Goal: Information Seeking & Learning: Learn about a topic

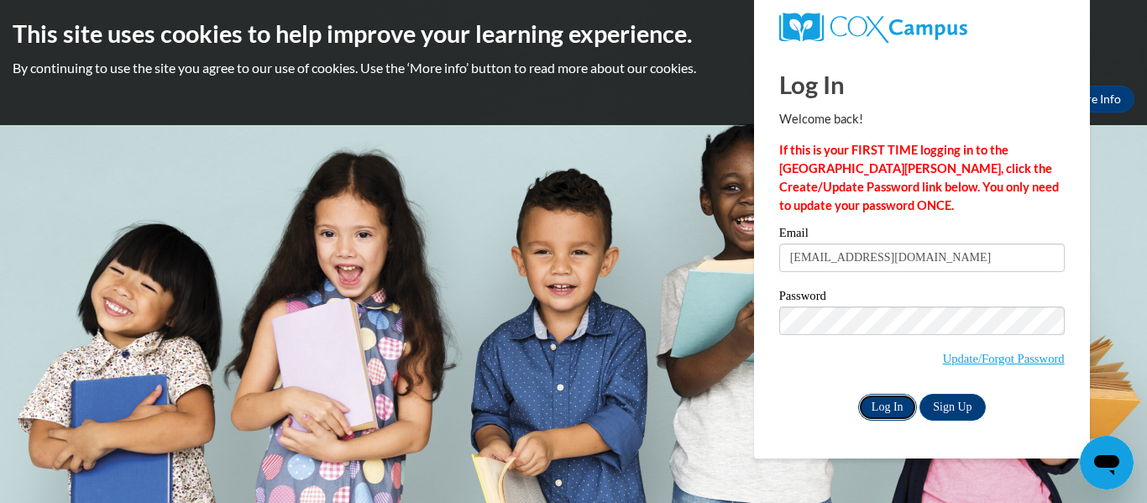
click at [886, 403] on input "Log In" at bounding box center [887, 407] width 59 height 27
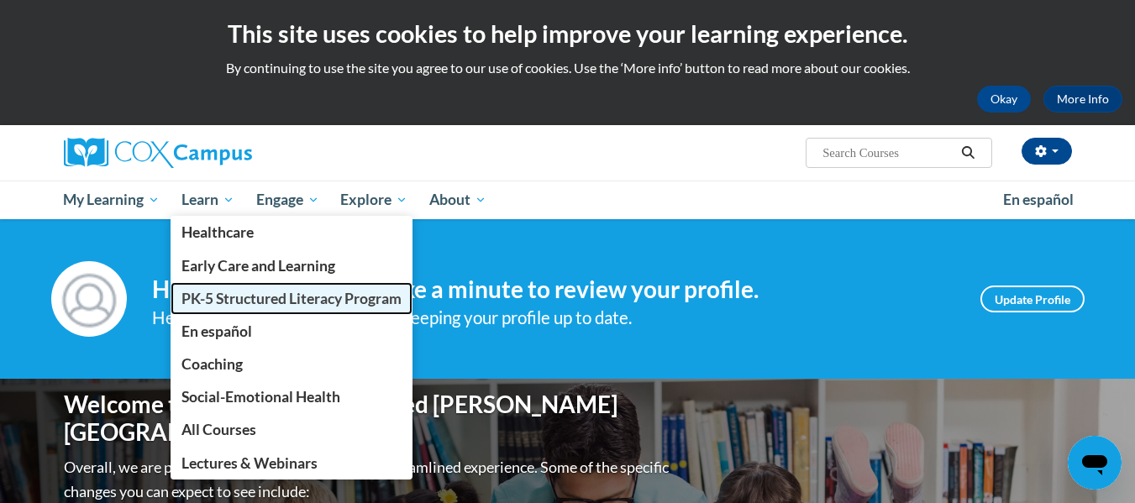
click at [222, 291] on span "PK-5 Structured Literacy Program" at bounding box center [291, 299] width 220 height 18
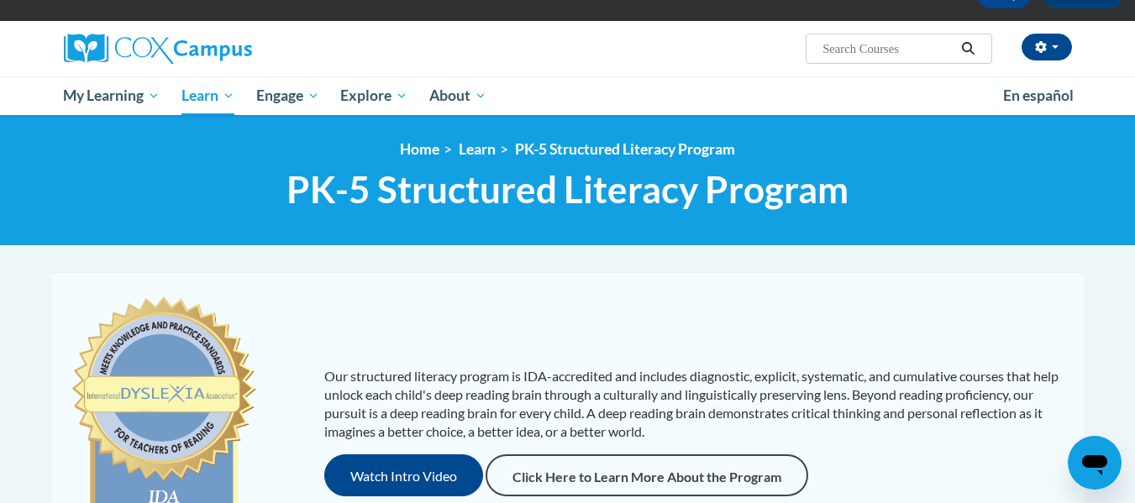
scroll to position [97, 0]
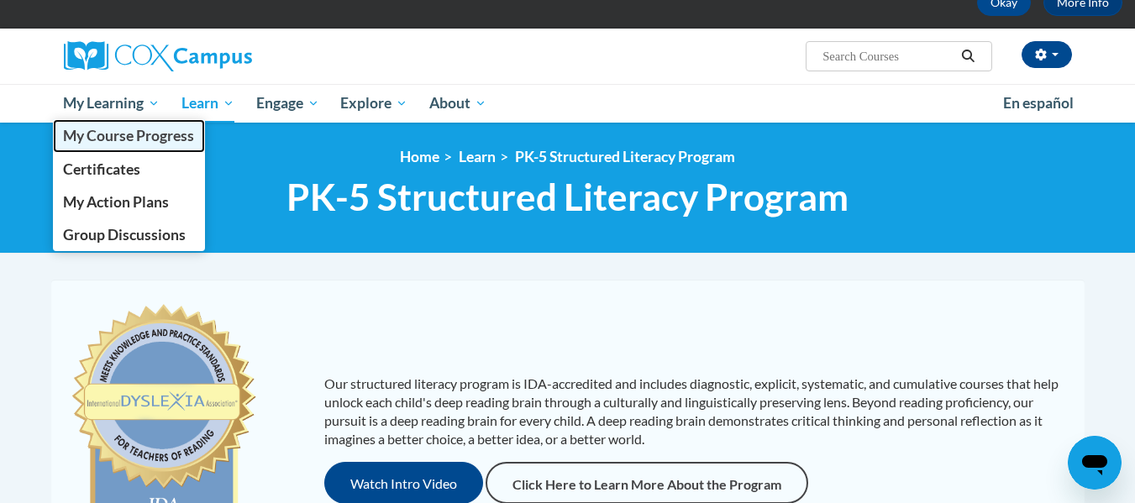
click at [142, 130] on span "My Course Progress" at bounding box center [128, 136] width 131 height 18
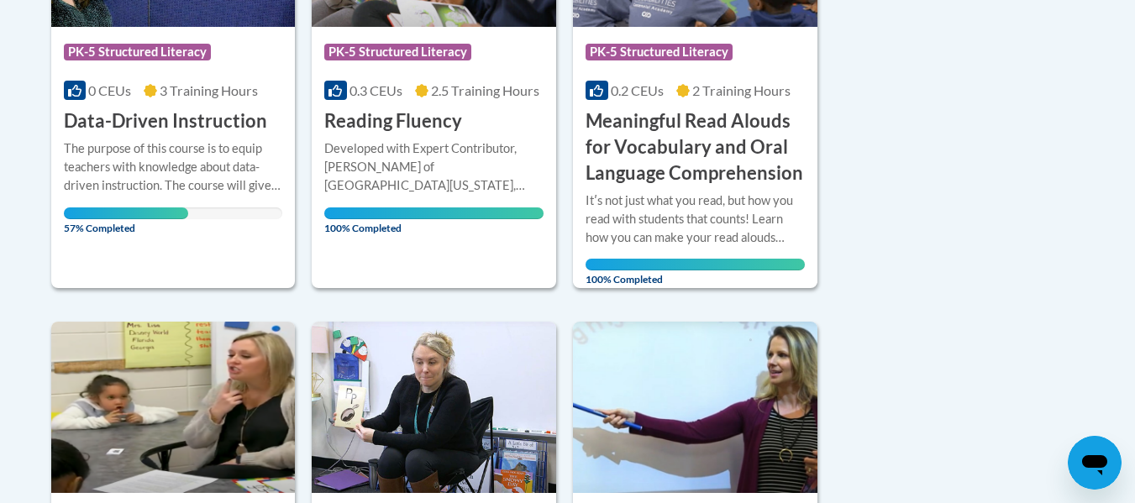
scroll to position [574, 0]
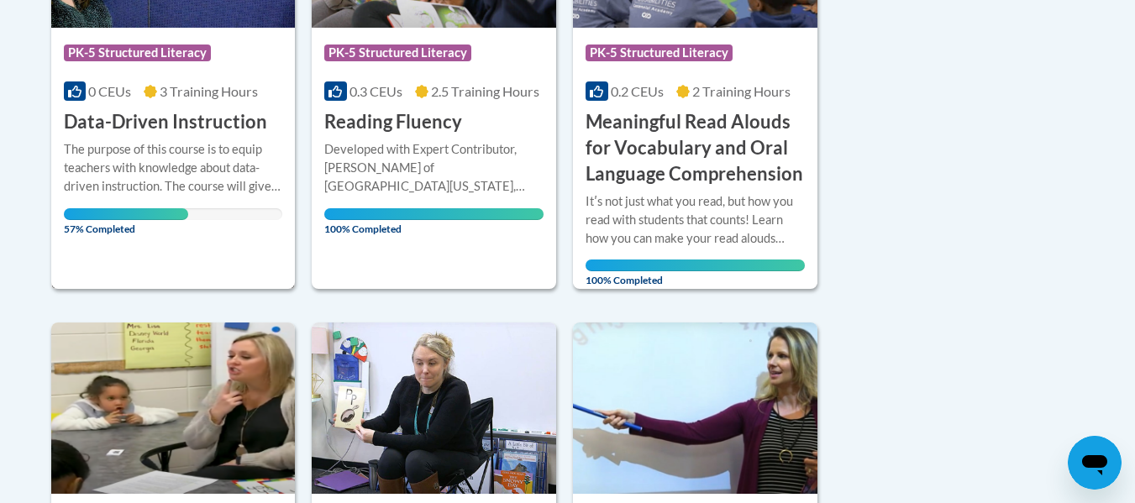
click at [135, 197] on div "The purpose of this course is to equip teachers with knowledge about data-drive…" at bounding box center [173, 180] width 219 height 80
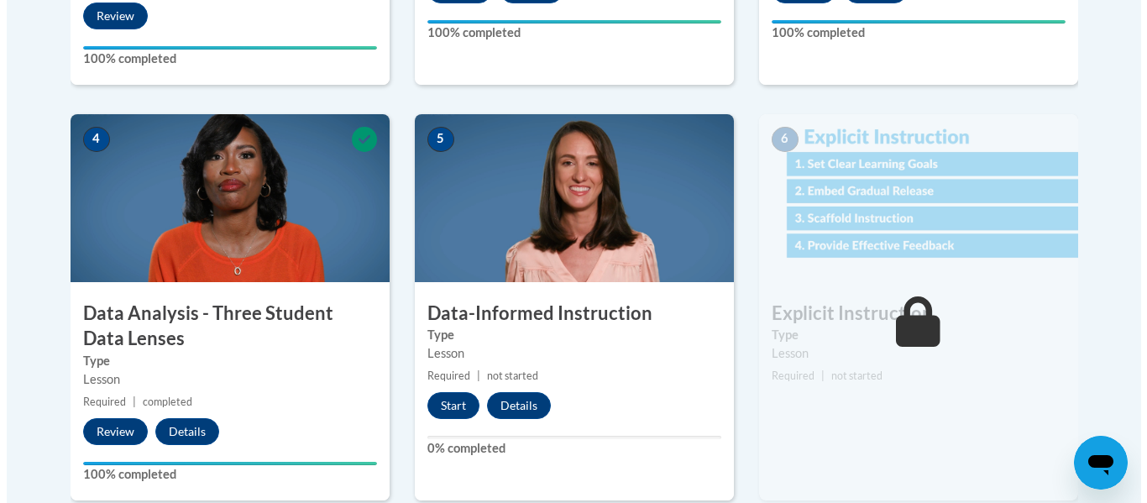
scroll to position [1002, 0]
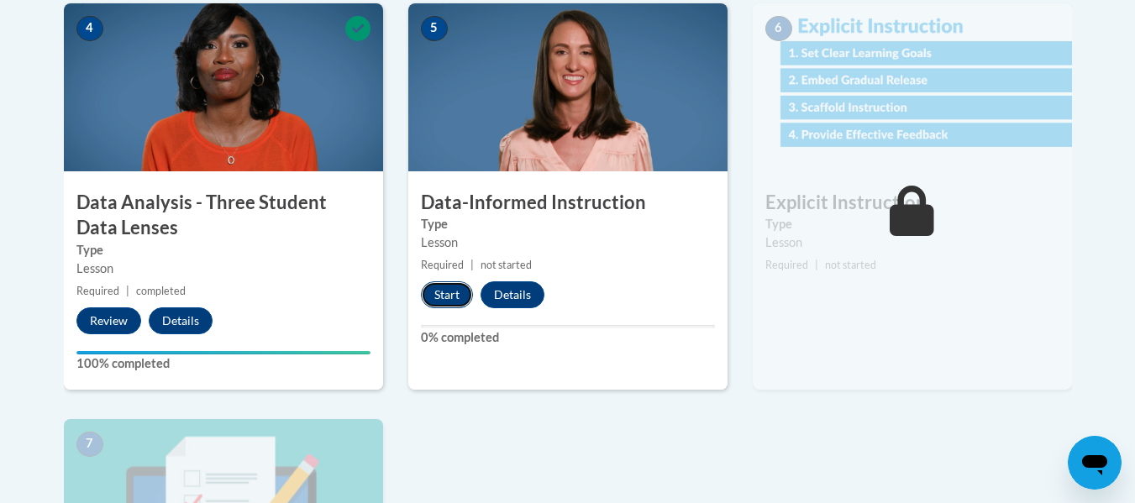
click at [446, 298] on button "Start" at bounding box center [447, 294] width 52 height 27
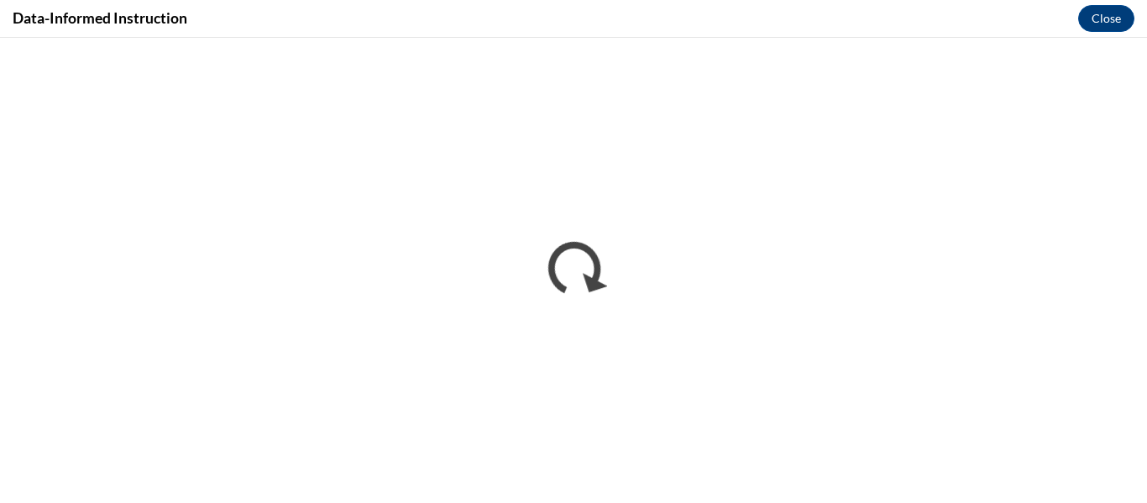
scroll to position [0, 0]
